Goal: Information Seeking & Learning: Learn about a topic

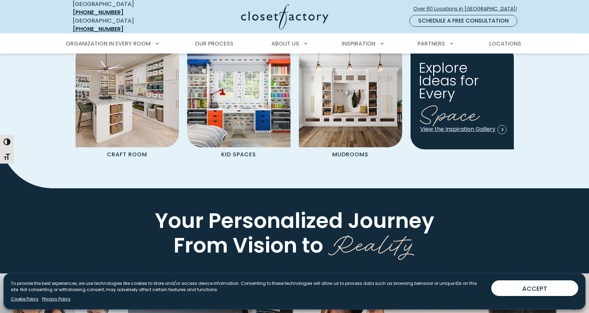
scroll to position [869, 0]
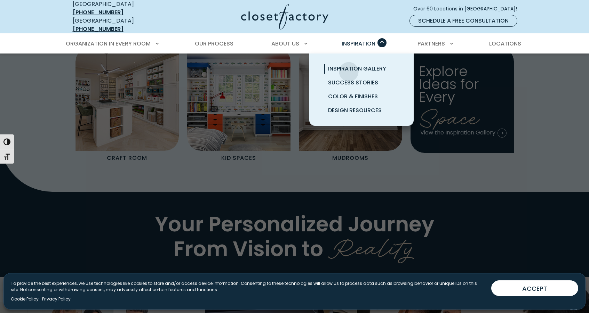
click at [348, 65] on span "Inspiration Gallery" at bounding box center [357, 69] width 58 height 8
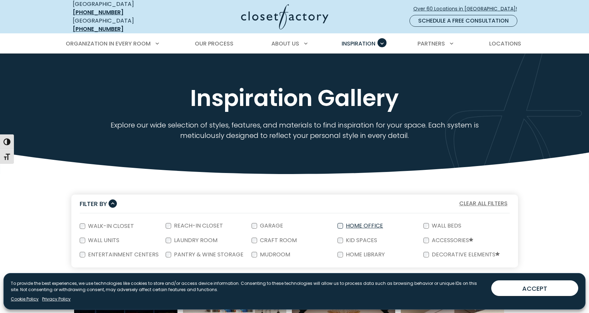
click at [359, 223] on label "Home Office" at bounding box center [363, 226] width 41 height 6
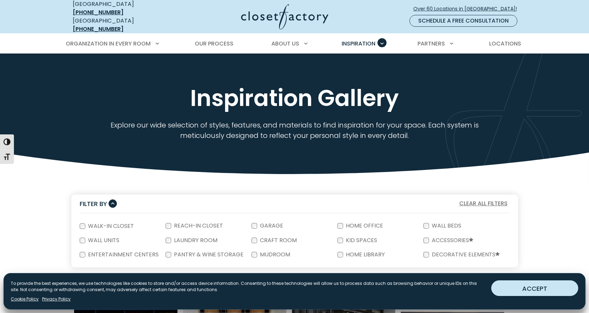
click at [529, 289] on button "ACCEPT" at bounding box center [534, 289] width 87 height 16
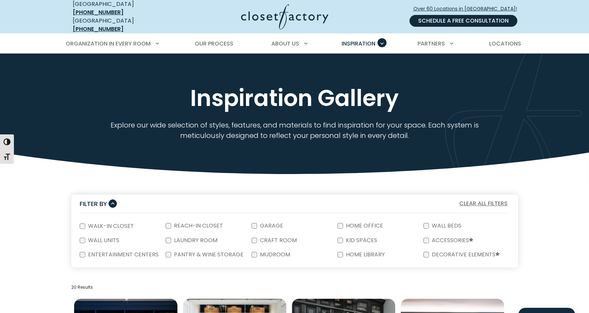
click at [450, 18] on link "Schedule a Free Consultation" at bounding box center [463, 21] width 108 height 12
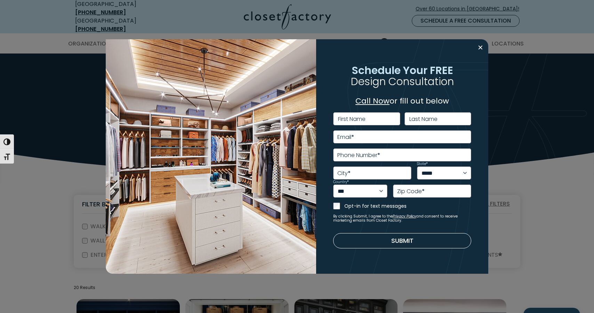
click at [377, 103] on link "Call Now" at bounding box center [372, 101] width 34 height 11
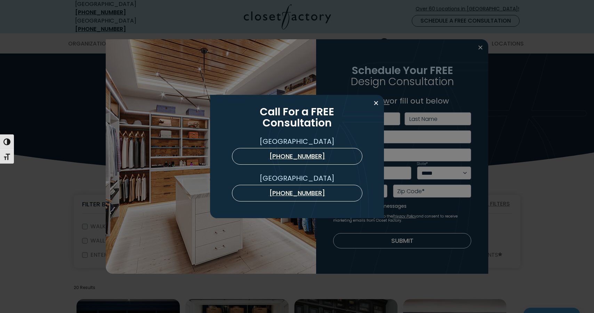
click at [182, 15] on div "Call For a FREE Consultation USA (800) 838-7995 Ontario (888) 237-5650" at bounding box center [297, 156] width 594 height 313
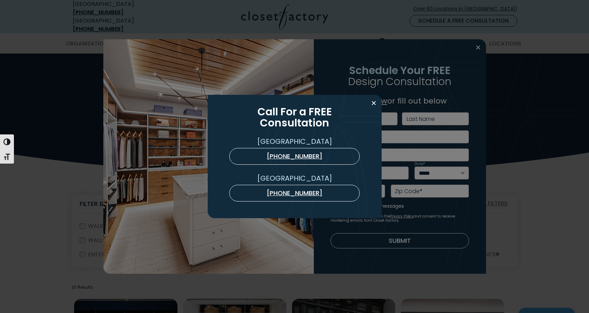
click at [182, 15] on div "**********" at bounding box center [294, 156] width 589 height 313
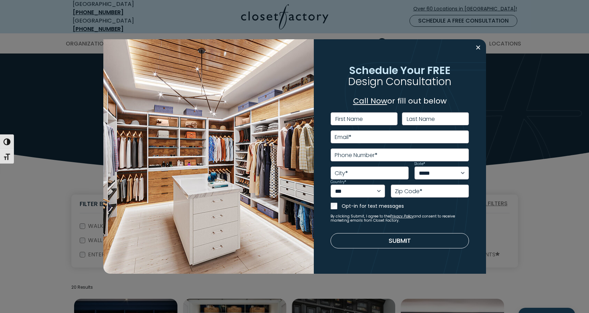
click at [513, 206] on div "**********" at bounding box center [294, 156] width 589 height 313
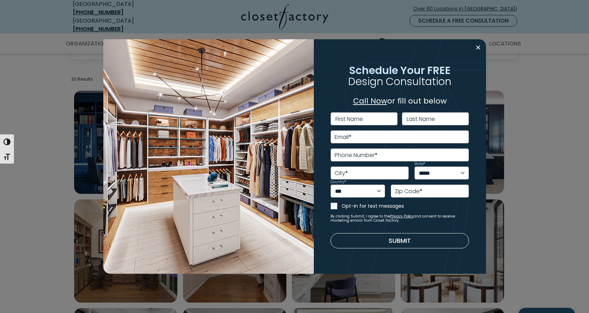
scroll to position [209, 0]
click at [481, 48] on button "Close modal" at bounding box center [478, 47] width 10 height 11
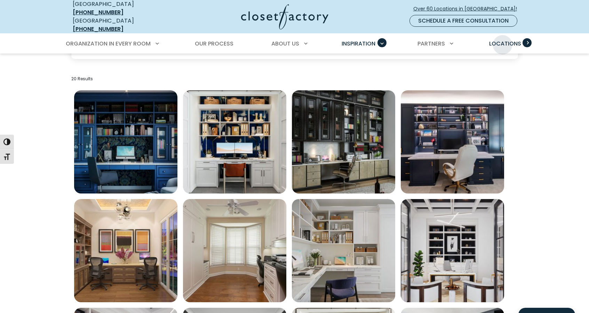
click at [502, 40] on span "Locations" at bounding box center [505, 44] width 32 height 8
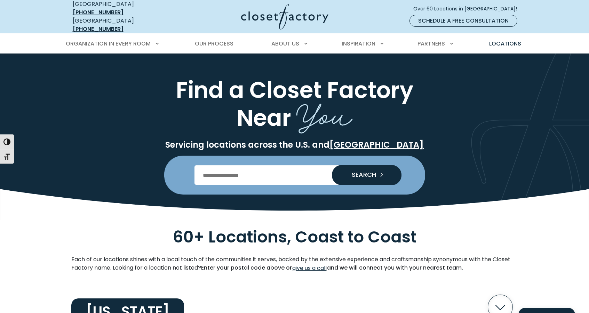
click at [252, 167] on input "Enter Postal Code" at bounding box center [294, 174] width 200 height 19
type input "*****"
click at [332, 165] on button "SEARCH" at bounding box center [367, 175] width 70 height 20
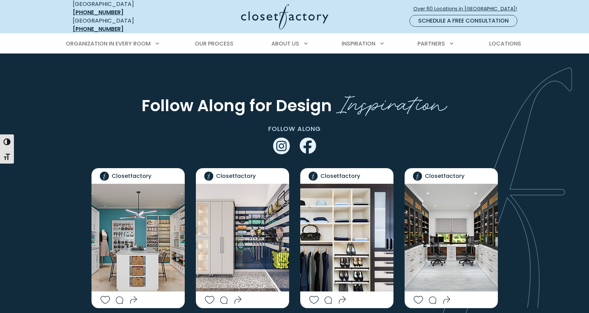
scroll to position [1391, 0]
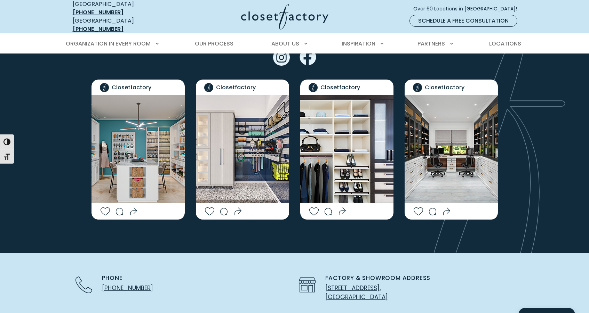
click at [262, 124] on img "Social Grid" at bounding box center [242, 149] width 93 height 108
click at [220, 106] on img "Social Grid" at bounding box center [242, 149] width 93 height 108
click at [244, 107] on img "Social Grid" at bounding box center [242, 149] width 93 height 108
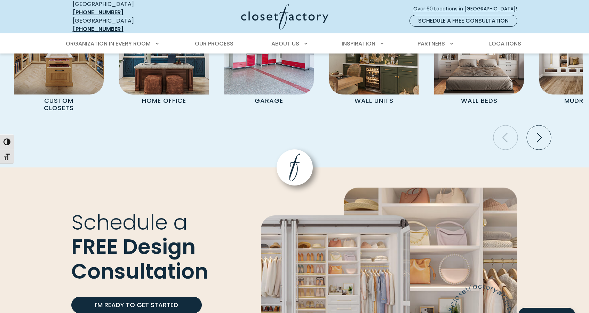
scroll to position [1947, 0]
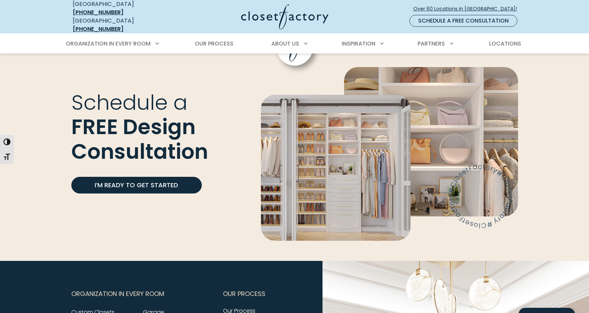
click at [372, 154] on img "Image Callout & Form" at bounding box center [335, 168] width 149 height 146
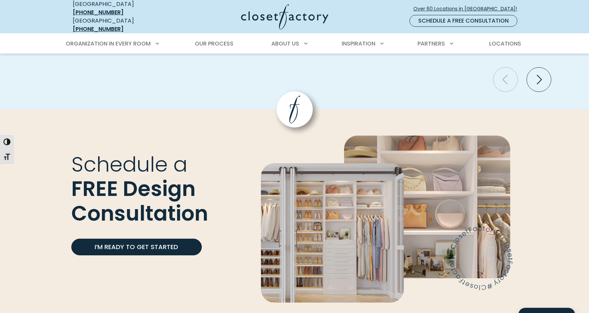
scroll to position [1725, 0]
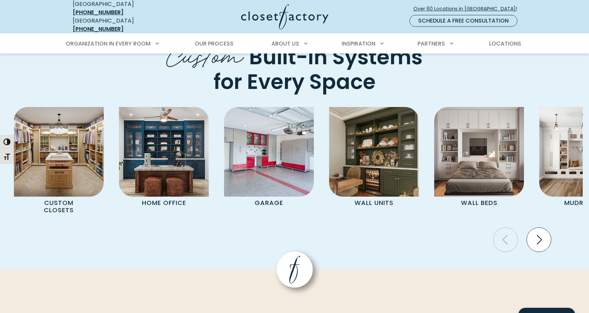
click at [543, 228] on icon "Next slide" at bounding box center [538, 240] width 24 height 24
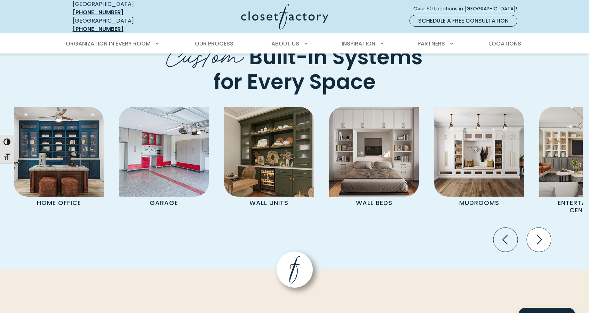
click at [542, 228] on icon "Next slide" at bounding box center [538, 240] width 24 height 24
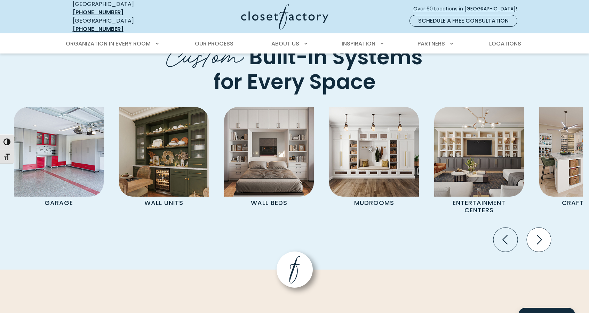
click at [542, 228] on icon "Next slide" at bounding box center [538, 240] width 24 height 24
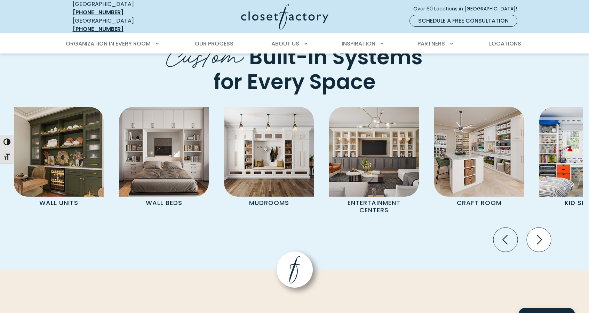
click at [542, 228] on icon "Next slide" at bounding box center [538, 240] width 24 height 24
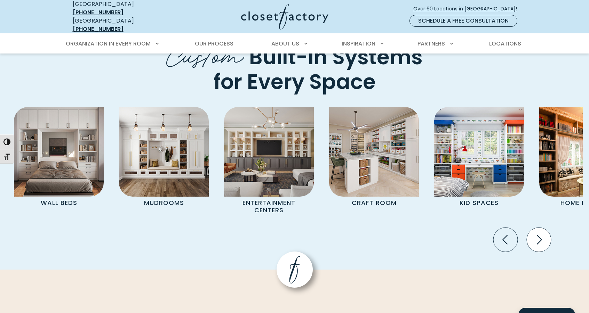
click at [542, 228] on icon "Next slide" at bounding box center [538, 240] width 24 height 24
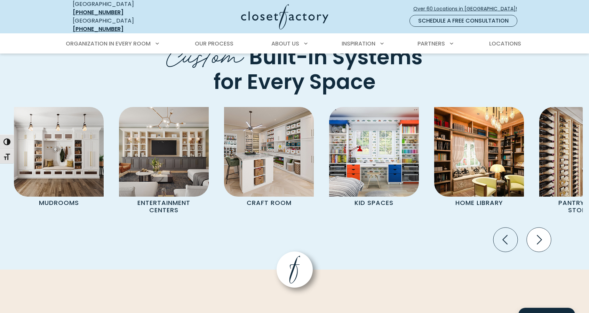
click at [542, 228] on icon "Next slide" at bounding box center [538, 240] width 24 height 24
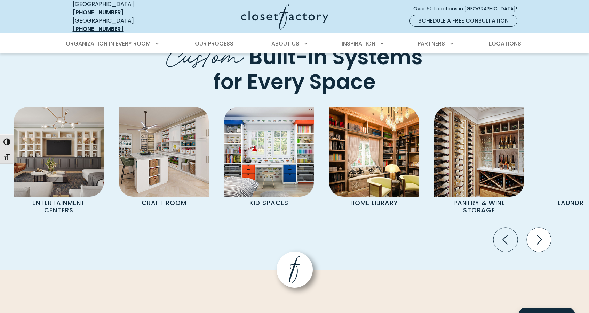
click at [542, 228] on icon "Next slide" at bounding box center [538, 240] width 24 height 24
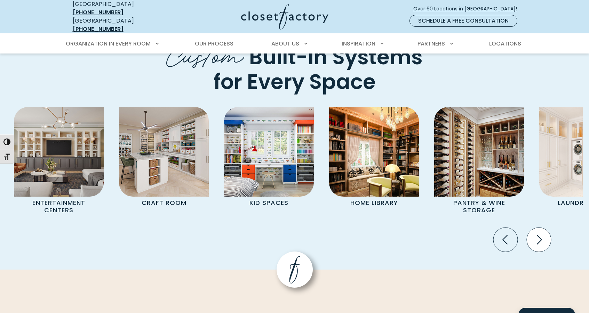
click at [540, 228] on icon "Next slide" at bounding box center [538, 240] width 24 height 24
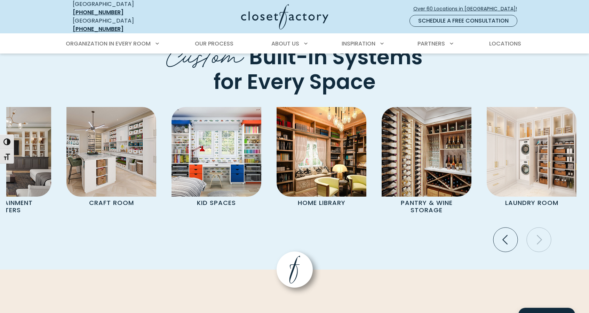
click at [540, 228] on icon "Next slide" at bounding box center [538, 240] width 24 height 24
click at [557, 126] on img "Pages Gallery" at bounding box center [531, 152] width 90 height 90
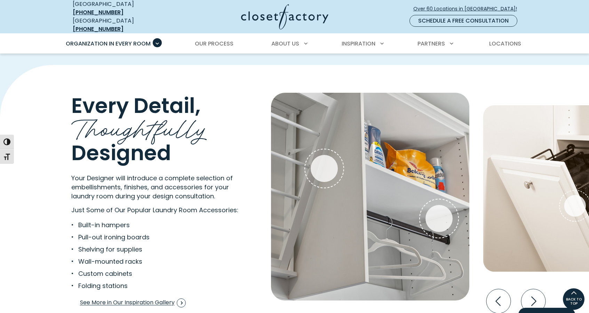
scroll to position [1113, 0]
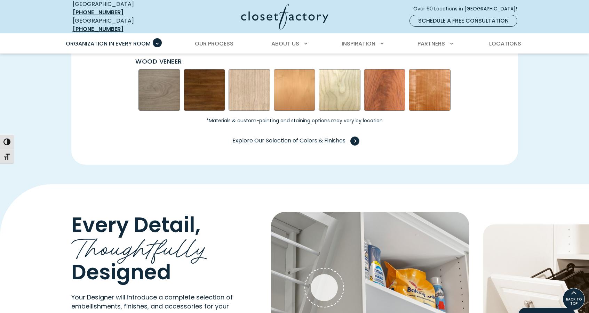
click at [315, 137] on span "Explore Our Selection of Colors & Finishes" at bounding box center [294, 141] width 124 height 9
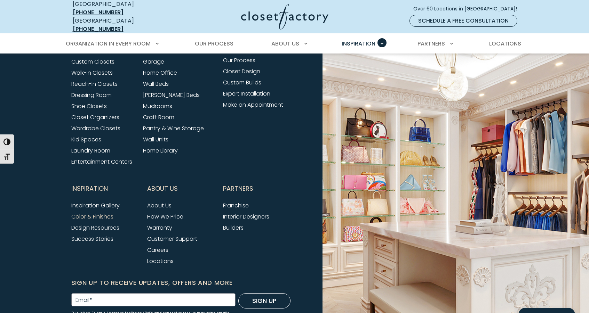
scroll to position [2191, 0]
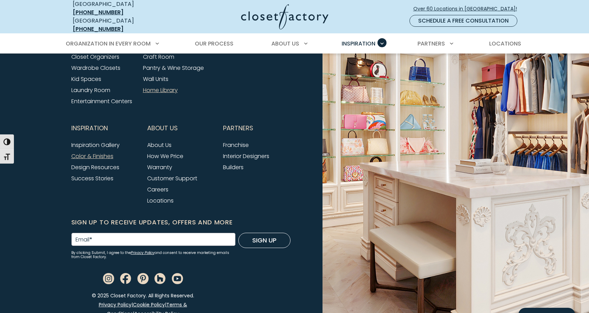
click at [159, 86] on link "Home Library" at bounding box center [160, 90] width 35 height 8
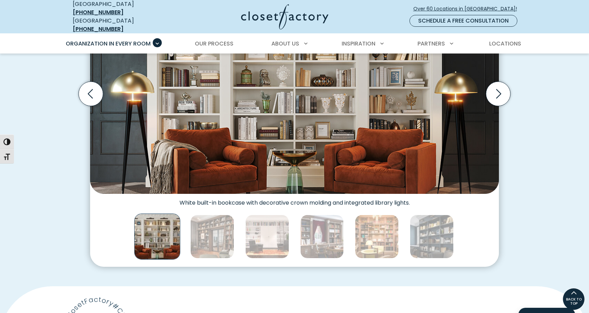
scroll to position [209, 0]
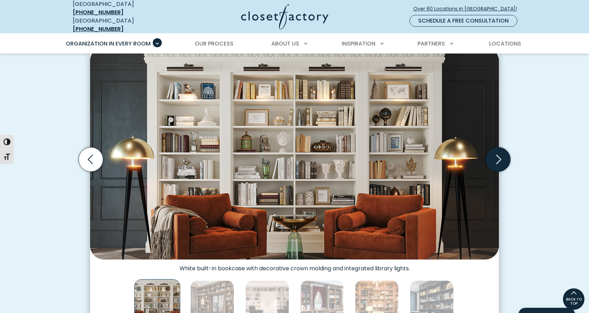
click at [498, 156] on icon "Next slide" at bounding box center [498, 159] width 5 height 9
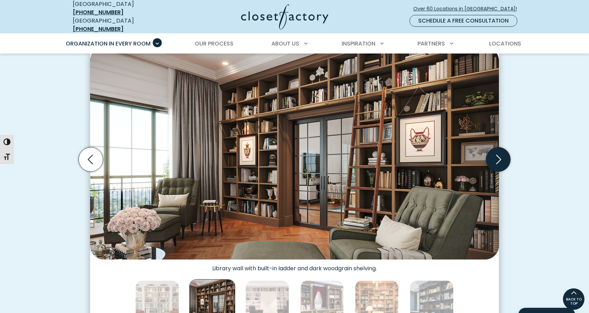
click at [498, 157] on icon "Next slide" at bounding box center [498, 159] width 5 height 9
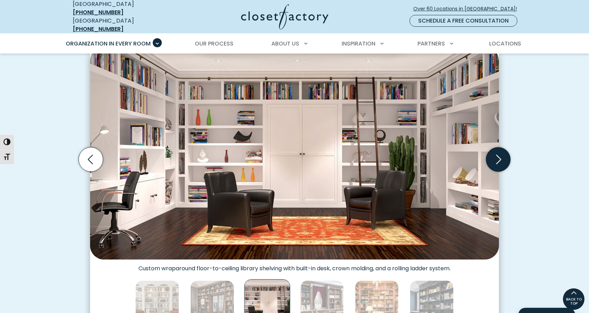
click at [496, 156] on icon "Next slide" at bounding box center [498, 159] width 24 height 24
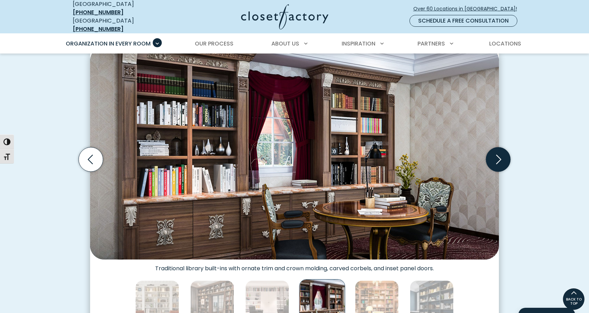
click at [497, 156] on icon "Next slide" at bounding box center [498, 159] width 24 height 24
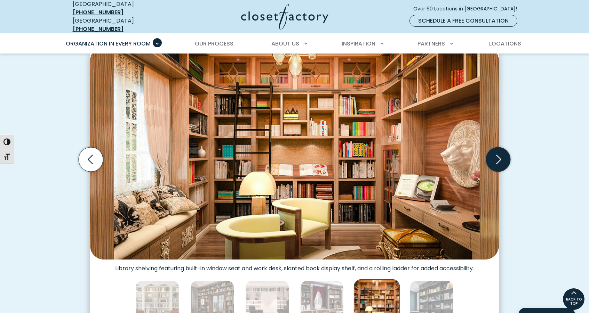
click at [497, 156] on icon "Next slide" at bounding box center [498, 159] width 24 height 24
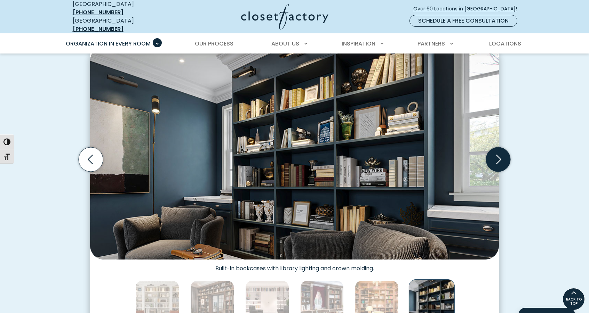
click at [498, 157] on icon "Next slide" at bounding box center [498, 159] width 24 height 24
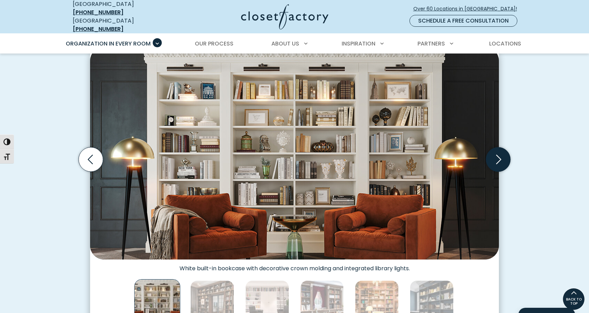
click at [497, 157] on icon "Next slide" at bounding box center [498, 159] width 24 height 24
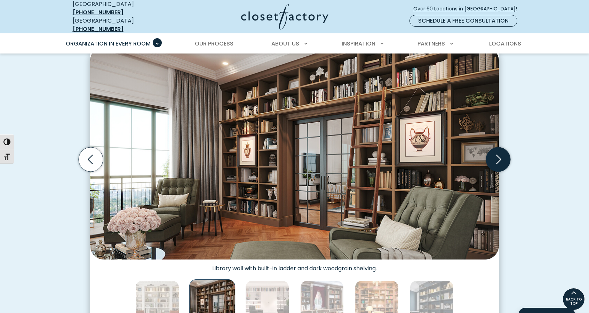
click at [497, 157] on icon "Next slide" at bounding box center [498, 159] width 24 height 24
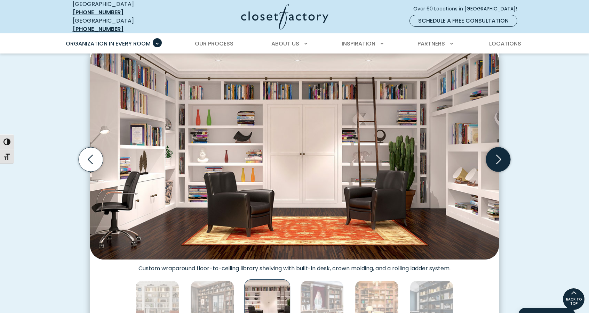
click at [497, 157] on icon "Next slide" at bounding box center [498, 159] width 24 height 24
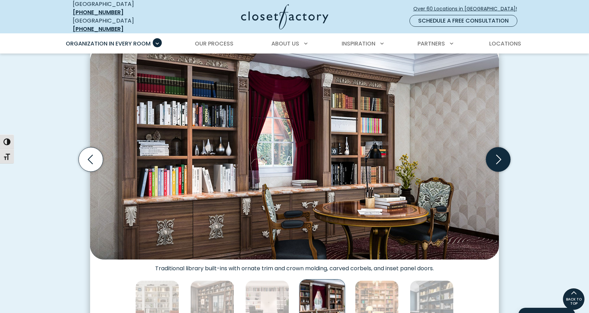
click at [497, 157] on icon "Next slide" at bounding box center [498, 159] width 24 height 24
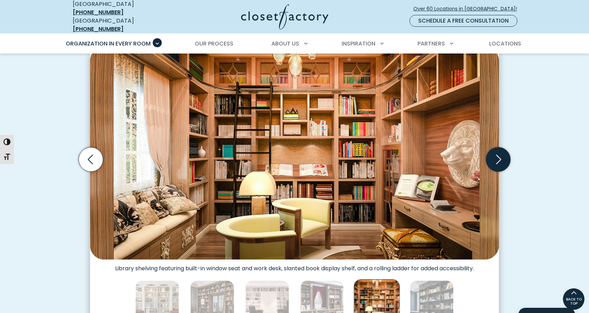
click at [497, 157] on icon "Next slide" at bounding box center [498, 159] width 24 height 24
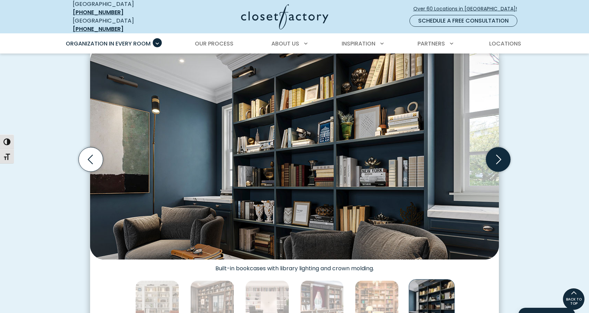
click at [497, 156] on icon "Next slide" at bounding box center [498, 159] width 24 height 24
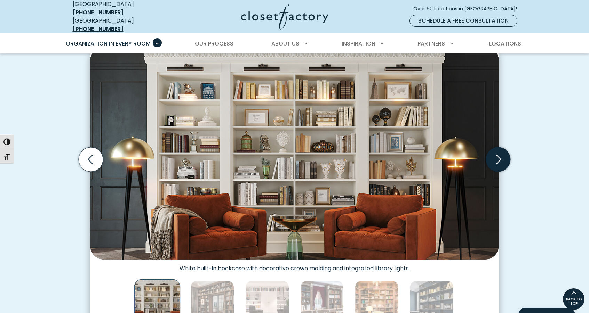
click at [497, 156] on icon "Next slide" at bounding box center [498, 159] width 24 height 24
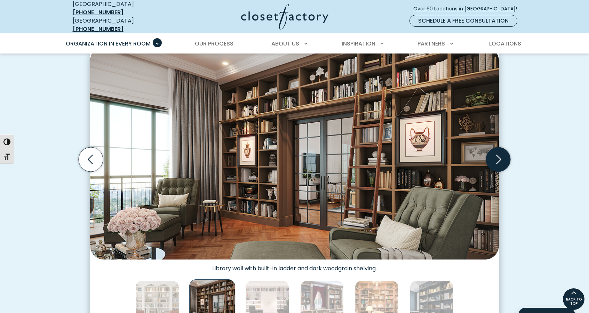
click at [497, 156] on icon "Next slide" at bounding box center [498, 159] width 24 height 24
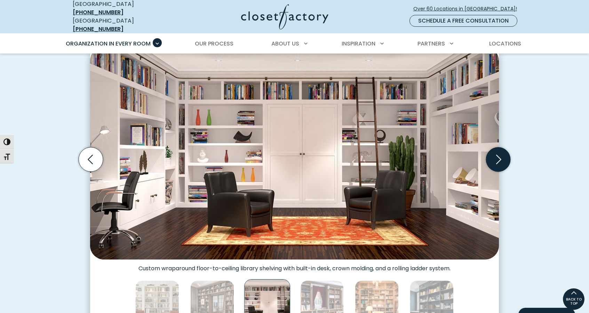
click at [497, 156] on icon "Next slide" at bounding box center [498, 159] width 24 height 24
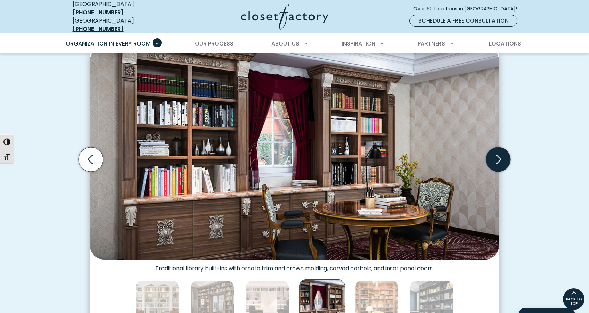
click at [499, 153] on icon "Next slide" at bounding box center [498, 159] width 24 height 24
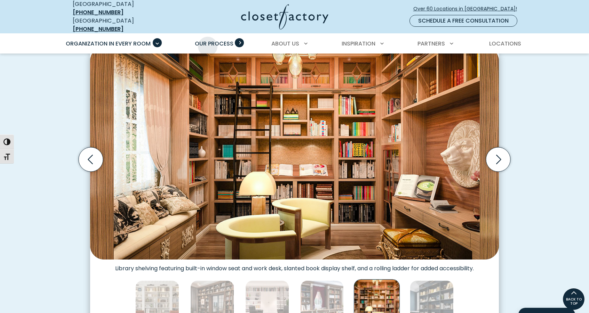
click at [208, 40] on span "Our Process" at bounding box center [214, 44] width 39 height 8
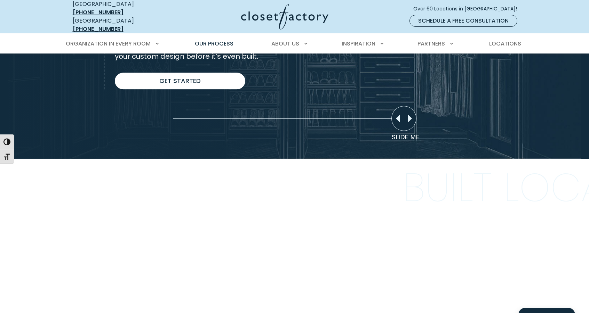
scroll to position [591, 0]
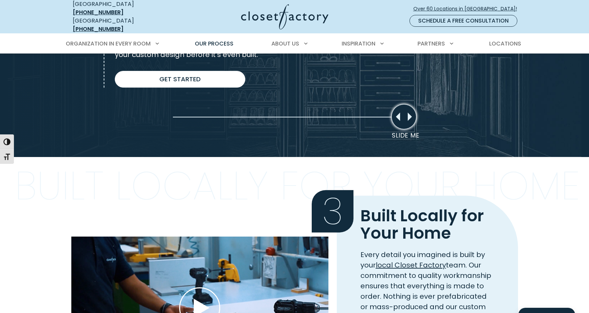
click at [411, 112] on div "Slide Me" at bounding box center [403, 116] width 25 height 25
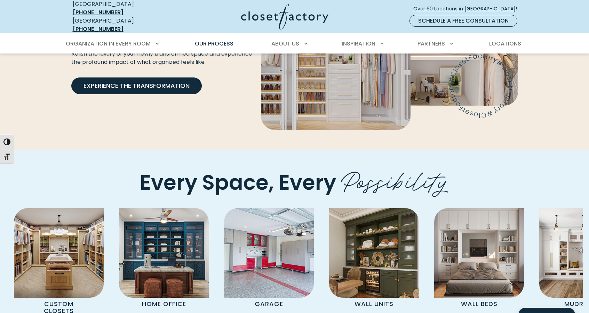
scroll to position [1391, 0]
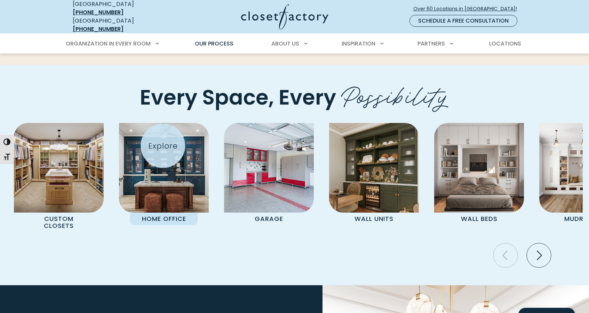
click at [158, 144] on img "Pages Gallery" at bounding box center [164, 168] width 90 height 90
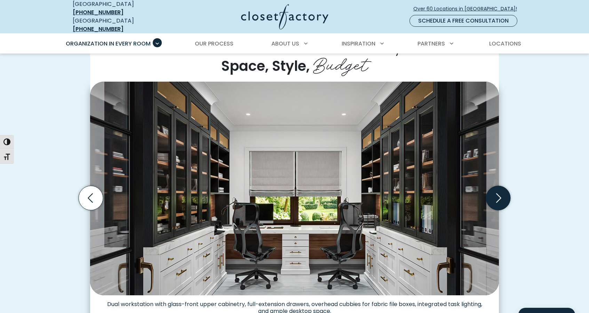
click at [497, 197] on icon "Next slide" at bounding box center [498, 198] width 5 height 9
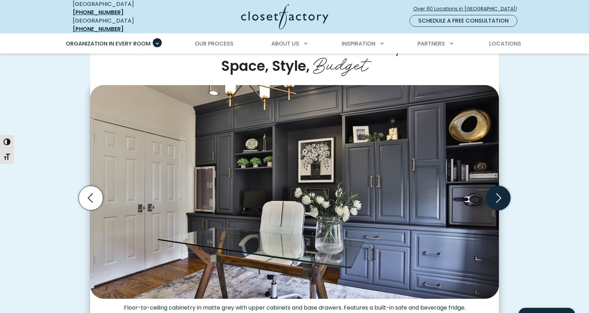
click at [500, 197] on icon "Next slide" at bounding box center [498, 198] width 24 height 24
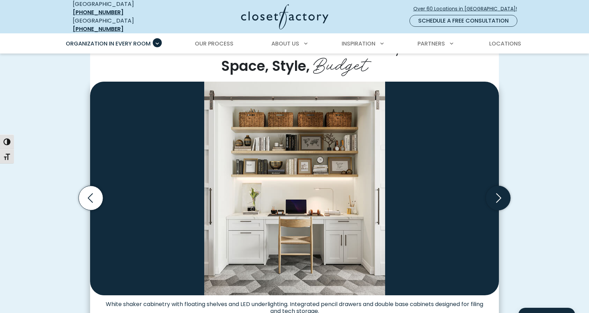
click at [500, 195] on icon "Next slide" at bounding box center [498, 198] width 24 height 24
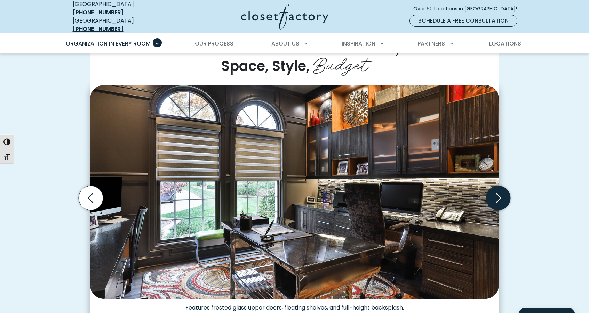
click at [499, 194] on icon "Next slide" at bounding box center [498, 198] width 5 height 9
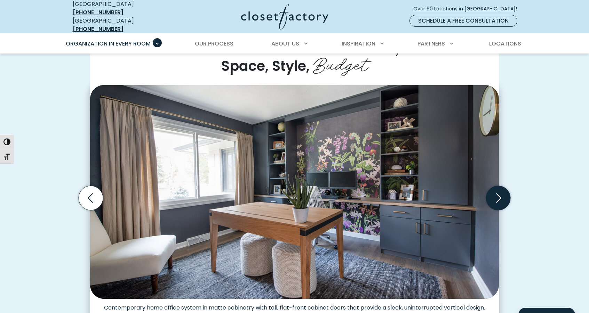
click at [498, 194] on icon "Next slide" at bounding box center [498, 198] width 24 height 24
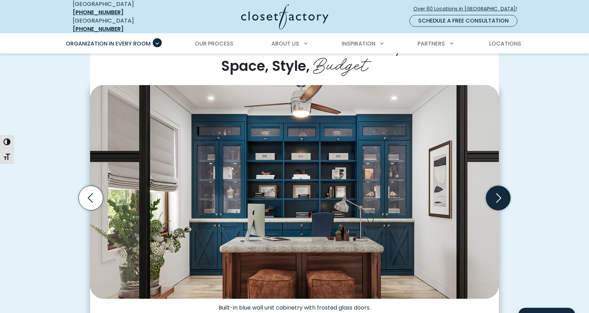
click at [498, 200] on icon "Next slide" at bounding box center [498, 198] width 24 height 24
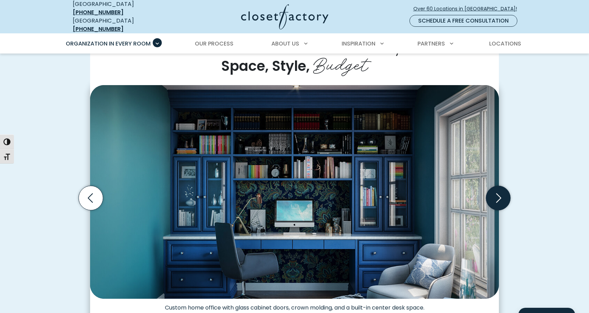
click at [496, 193] on icon "Next slide" at bounding box center [498, 198] width 24 height 24
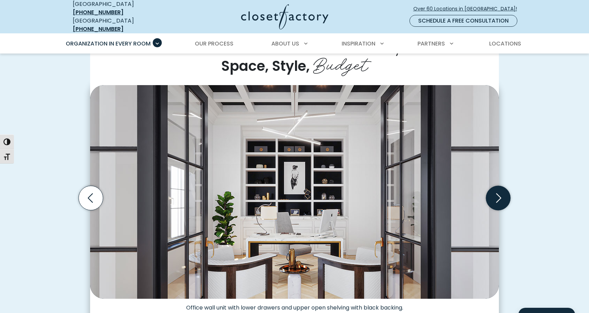
click at [495, 193] on icon "Next slide" at bounding box center [498, 198] width 24 height 24
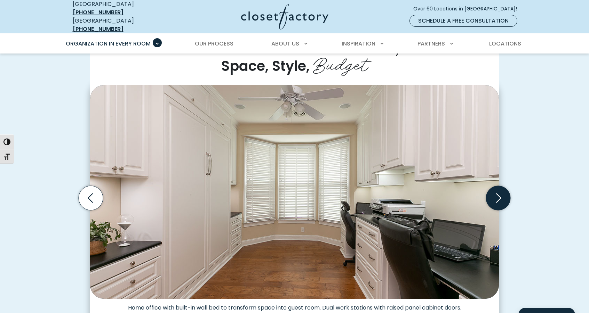
click at [498, 193] on icon "Next slide" at bounding box center [498, 198] width 24 height 24
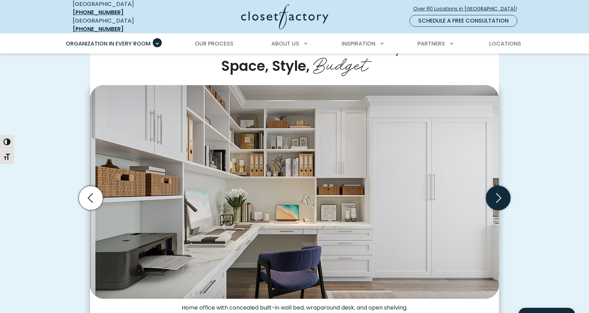
click at [498, 193] on icon "Next slide" at bounding box center [498, 198] width 24 height 24
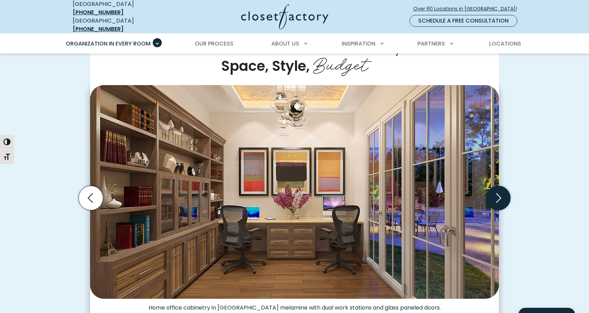
click at [498, 193] on icon "Next slide" at bounding box center [498, 198] width 24 height 24
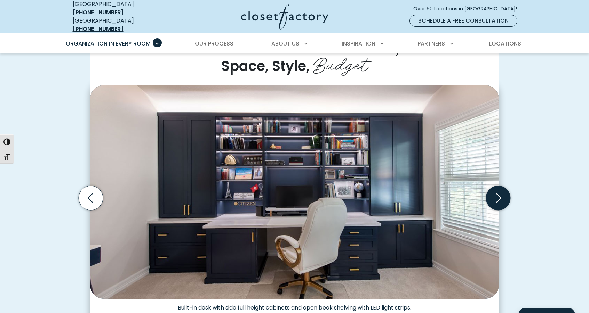
click at [498, 193] on icon "Next slide" at bounding box center [498, 198] width 24 height 24
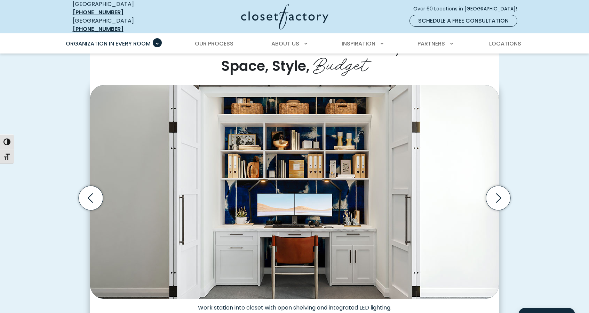
drag, startPoint x: 498, startPoint y: 193, endPoint x: 558, endPoint y: 258, distance: 88.6
click at [558, 258] on div "Custom Home Offices for Every Space, Style, Budget Home office dual-tone wall u…" at bounding box center [294, 207] width 589 height 389
click at [503, 192] on icon "Next slide" at bounding box center [498, 198] width 24 height 24
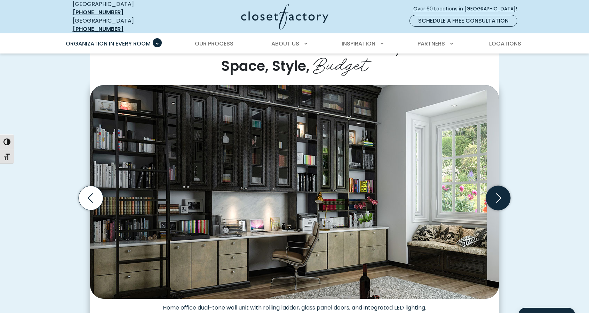
click at [499, 192] on icon "Next slide" at bounding box center [498, 198] width 24 height 24
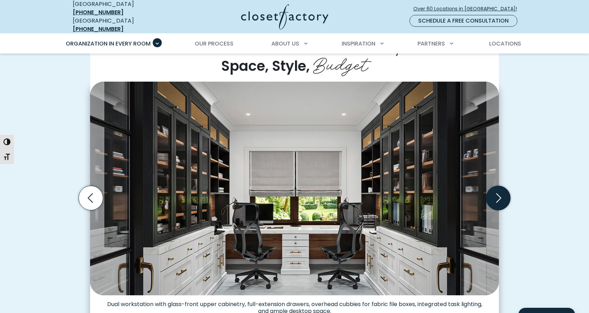
click at [499, 192] on icon "Next slide" at bounding box center [498, 198] width 24 height 24
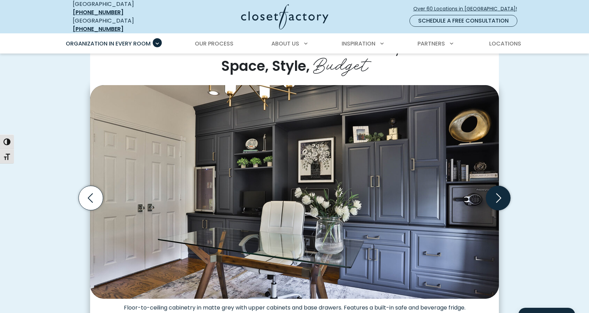
click at [499, 192] on icon "Next slide" at bounding box center [498, 198] width 24 height 24
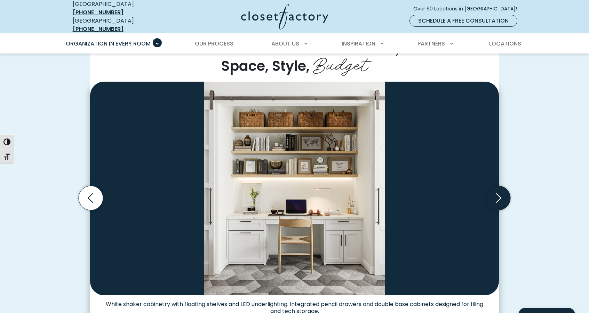
click at [499, 192] on icon "Next slide" at bounding box center [498, 198] width 24 height 24
